Goal: Task Accomplishment & Management: Manage account settings

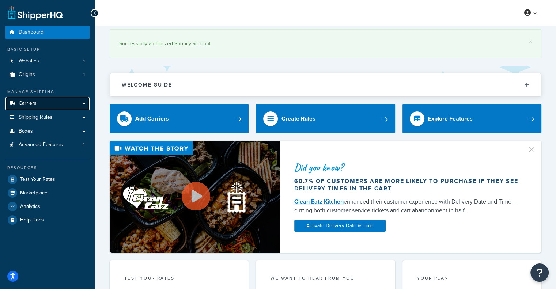
click at [19, 102] on span "Carriers" at bounding box center [28, 104] width 18 height 6
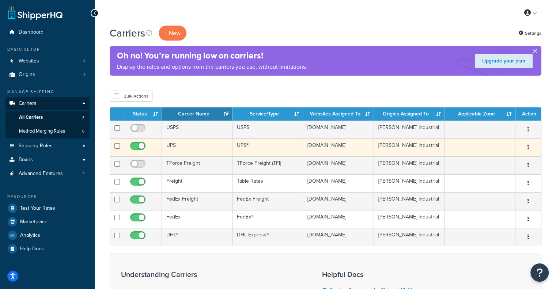
click at [219, 146] on td "UPS" at bounding box center [197, 148] width 71 height 18
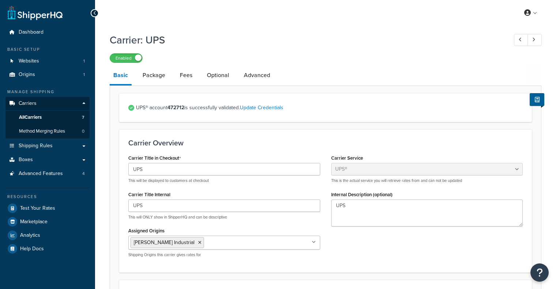
select select "ups"
click at [155, 78] on link "Package" at bounding box center [154, 76] width 30 height 18
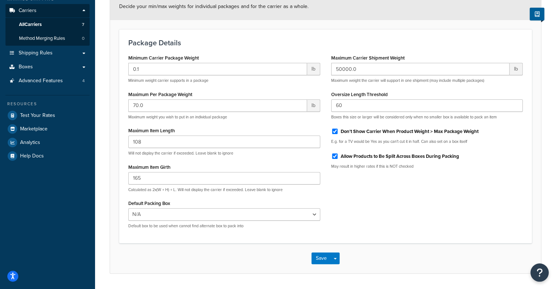
scroll to position [94, 0]
